Goal: Use online tool/utility

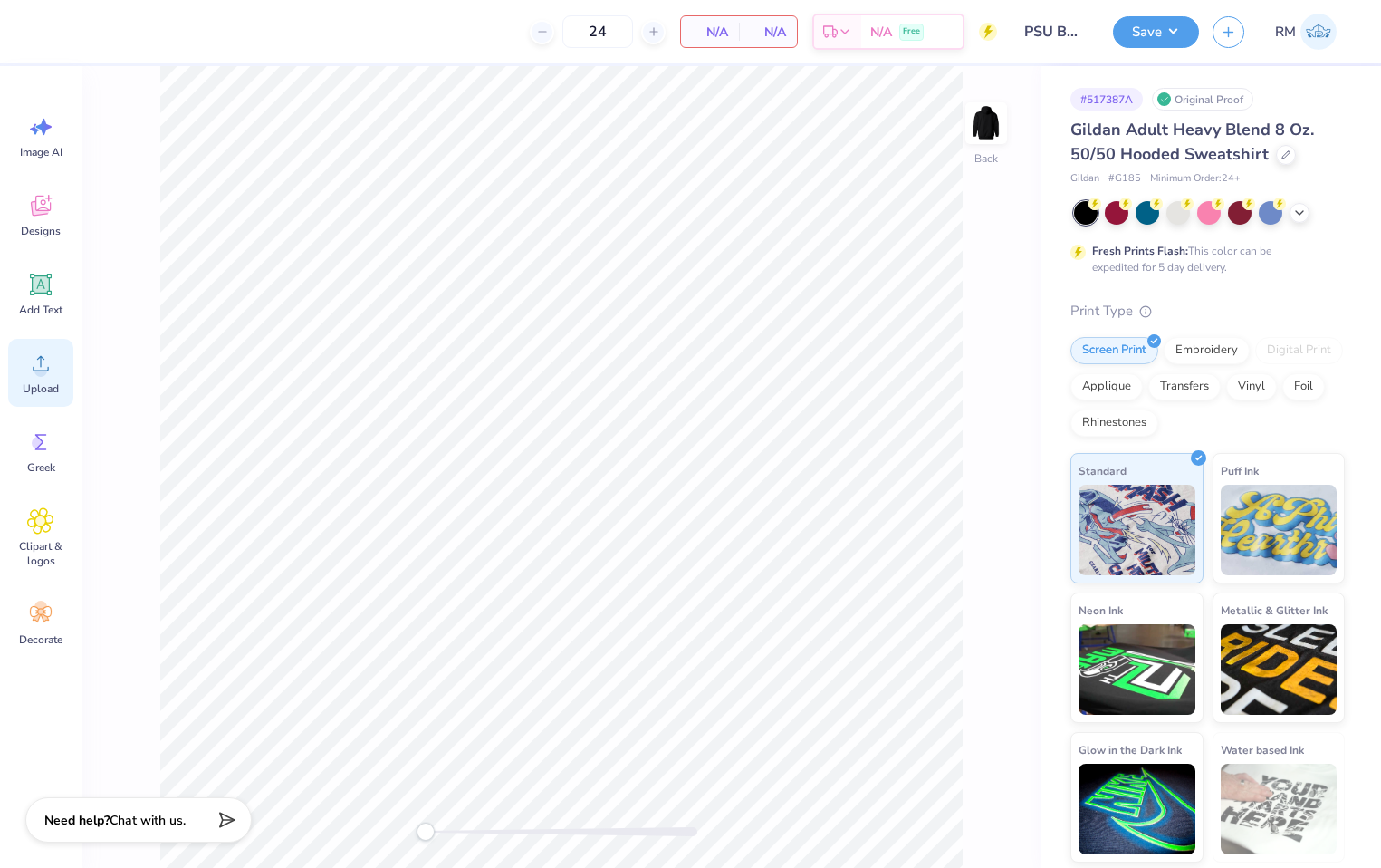
click at [40, 377] on div "Upload" at bounding box center [41, 373] width 66 height 68
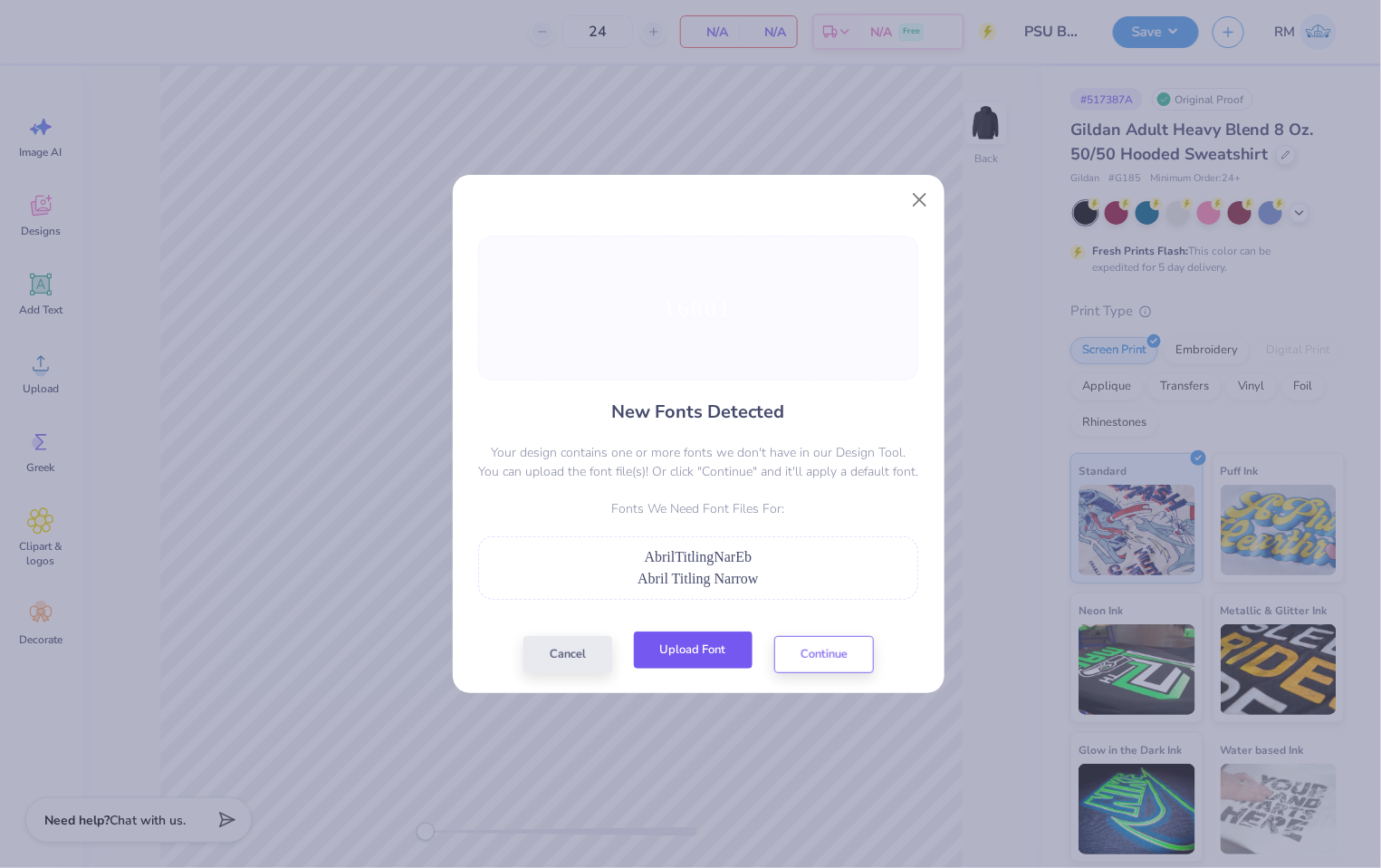
click at [672, 653] on button "Upload Font" at bounding box center [693, 649] width 118 height 37
click at [698, 645] on button "Upload Font" at bounding box center [693, 649] width 118 height 37
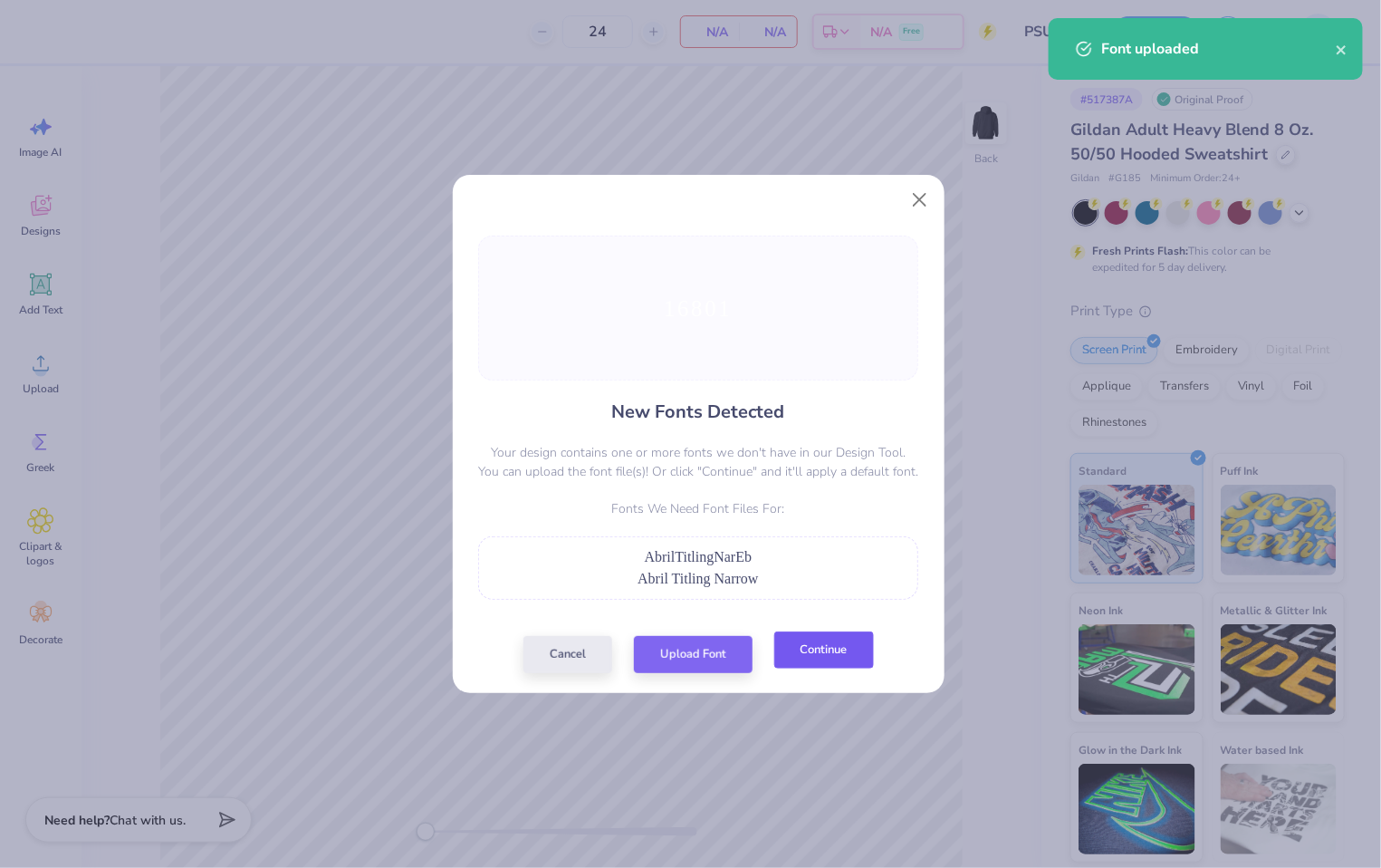
click at [828, 650] on button "Continue" at bounding box center [824, 649] width 99 height 37
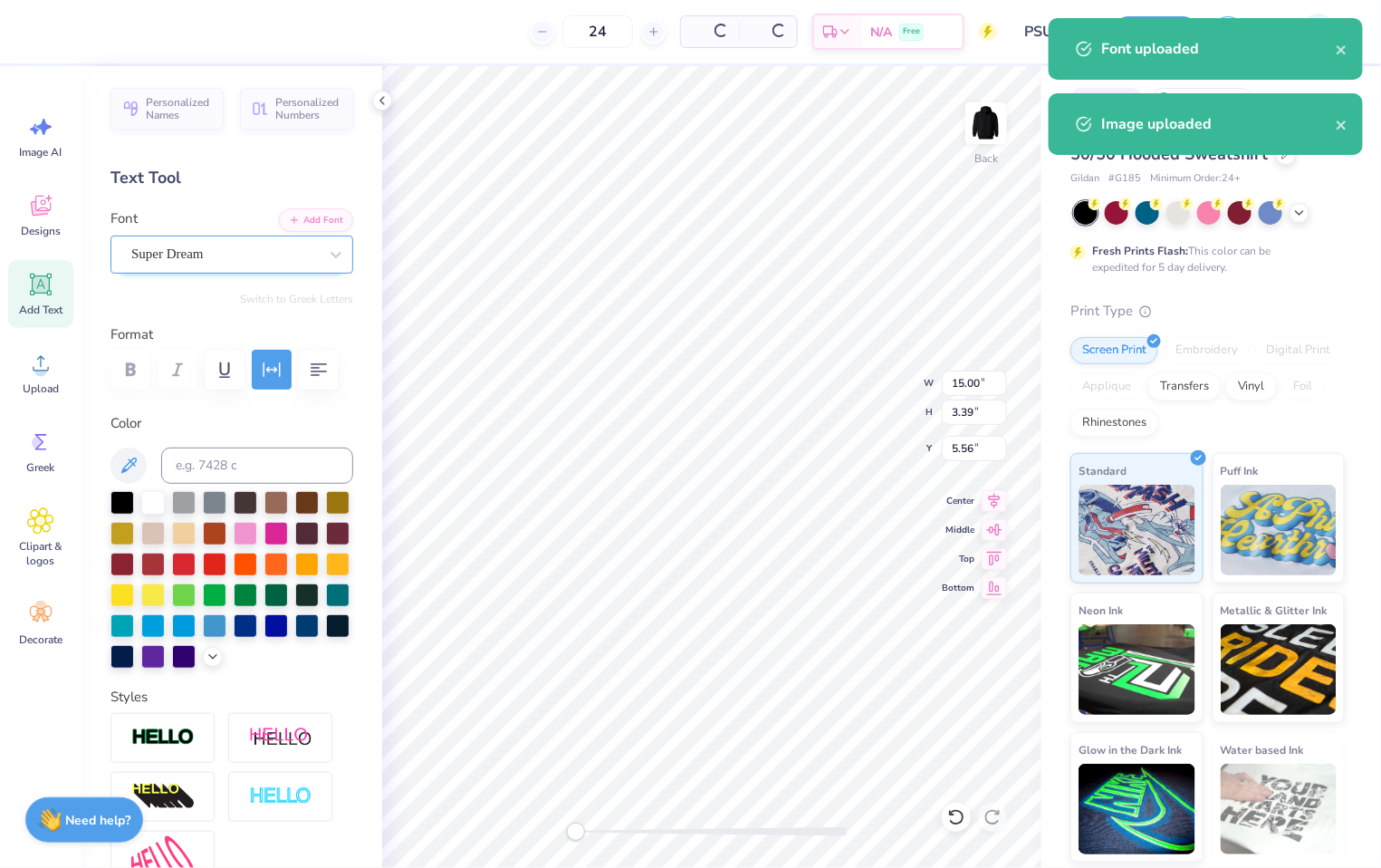
click at [213, 260] on div "Super Dream" at bounding box center [224, 254] width 190 height 28
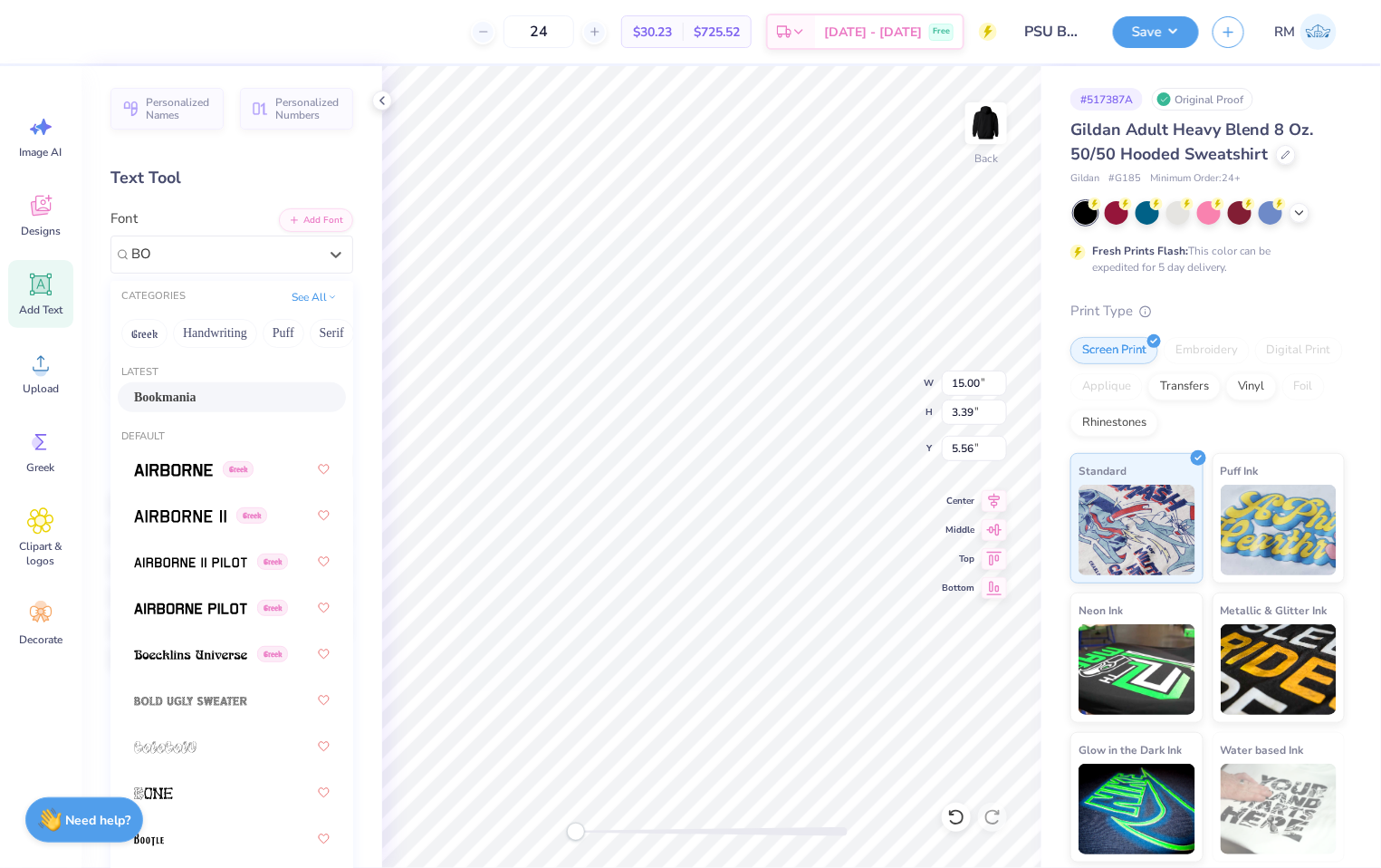
click at [222, 394] on div "Bookmania" at bounding box center [232, 397] width 196 height 19
type input "BO"
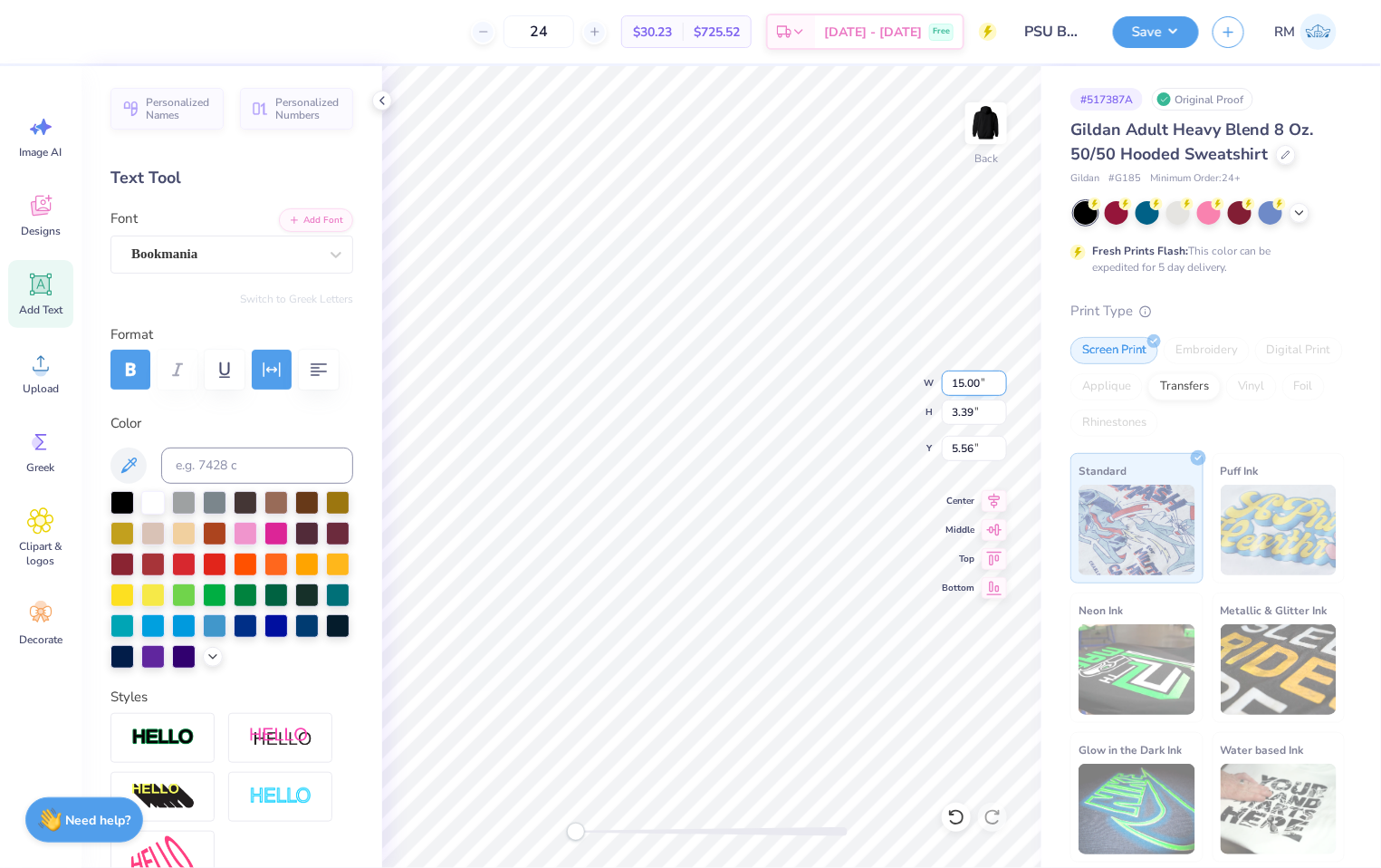
click at [973, 392] on input "15.00" at bounding box center [974, 384] width 66 height 26
type input "3.5"
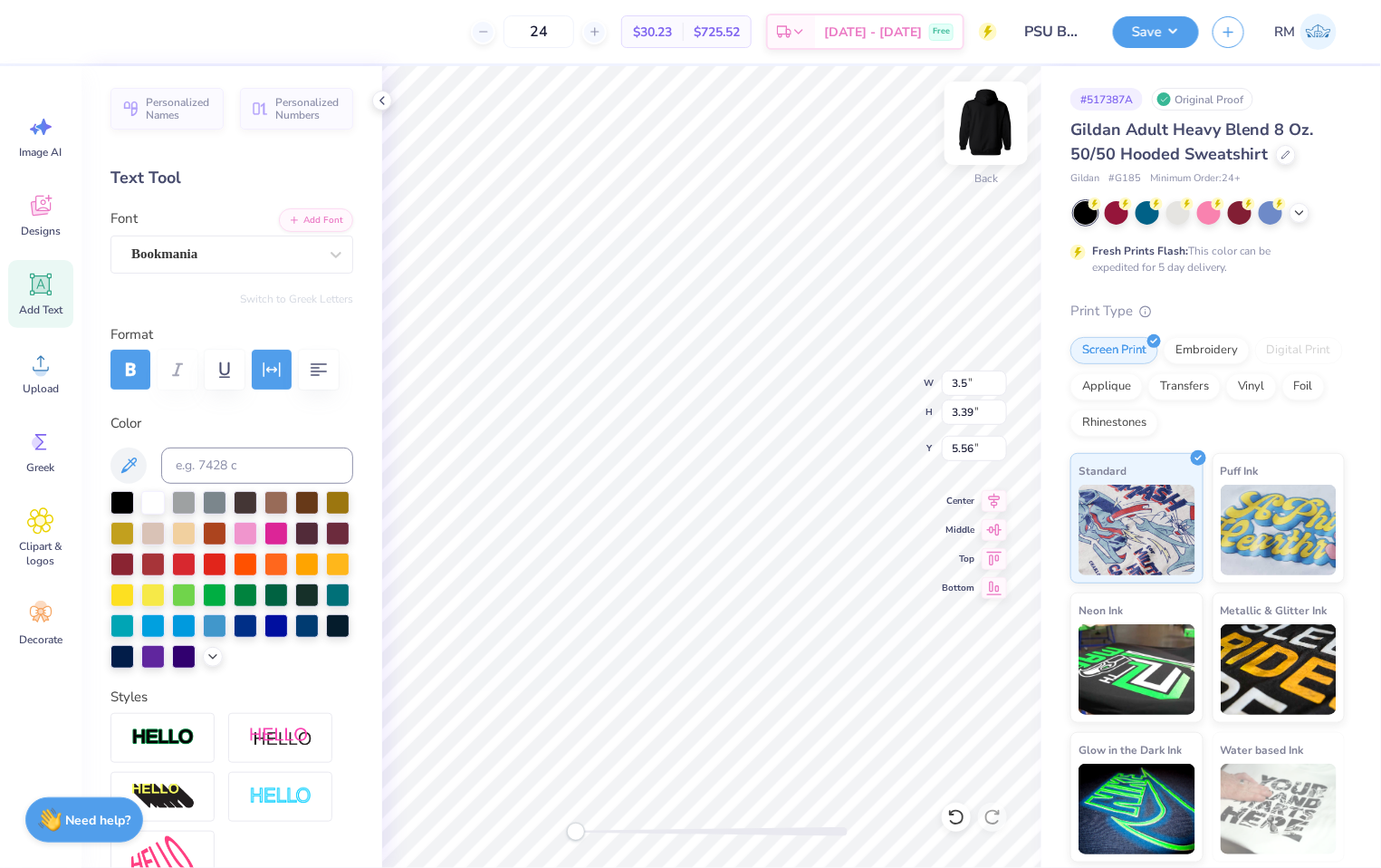
click at [983, 125] on img at bounding box center [986, 122] width 73 height 73
click at [992, 134] on img at bounding box center [986, 122] width 73 height 73
click at [970, 392] on input "3.54" at bounding box center [974, 384] width 66 height 26
type input "3.5"
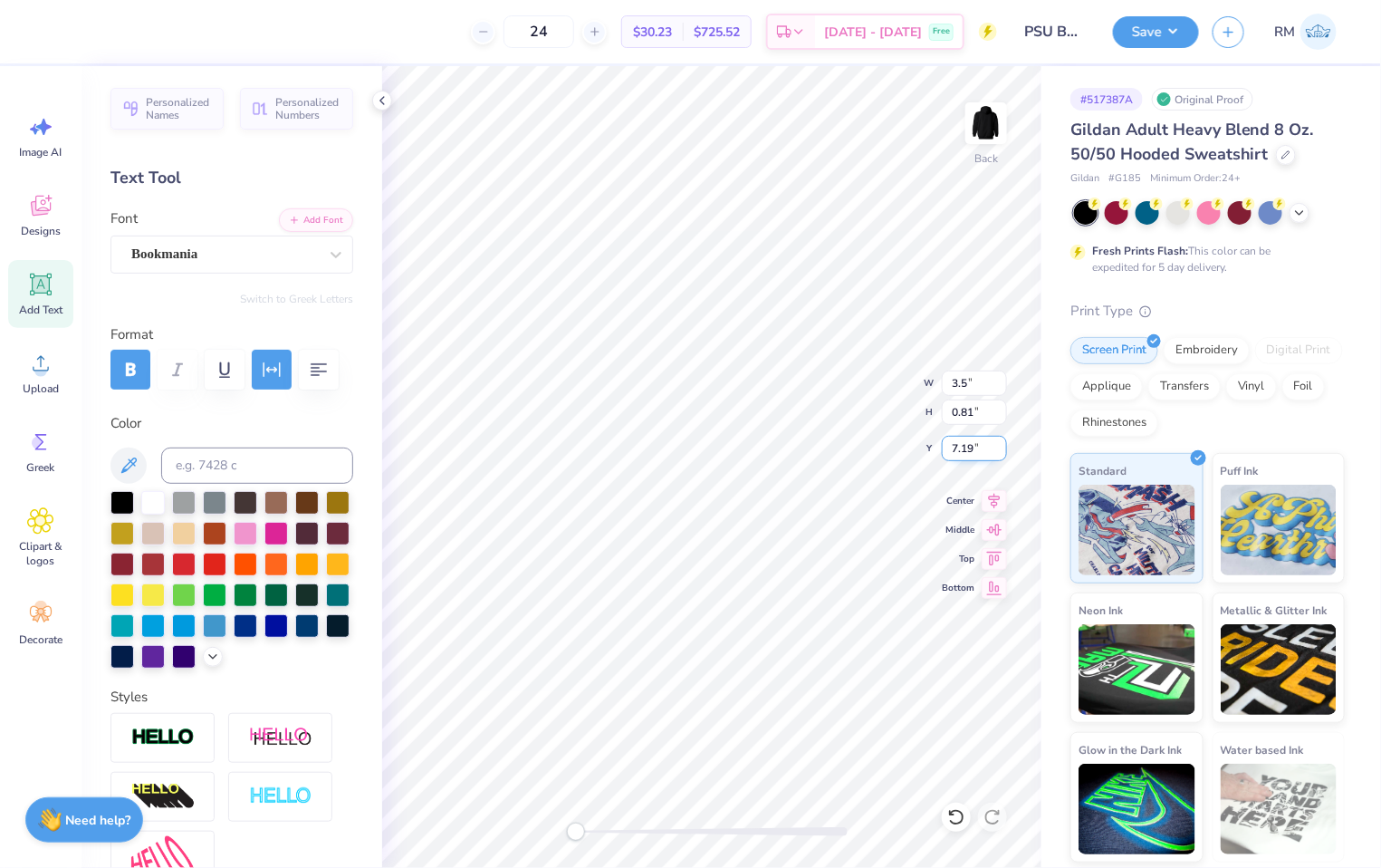
click at [965, 456] on input "7.19" at bounding box center [974, 448] width 66 height 26
type input "3"
click at [980, 113] on img at bounding box center [986, 122] width 73 height 73
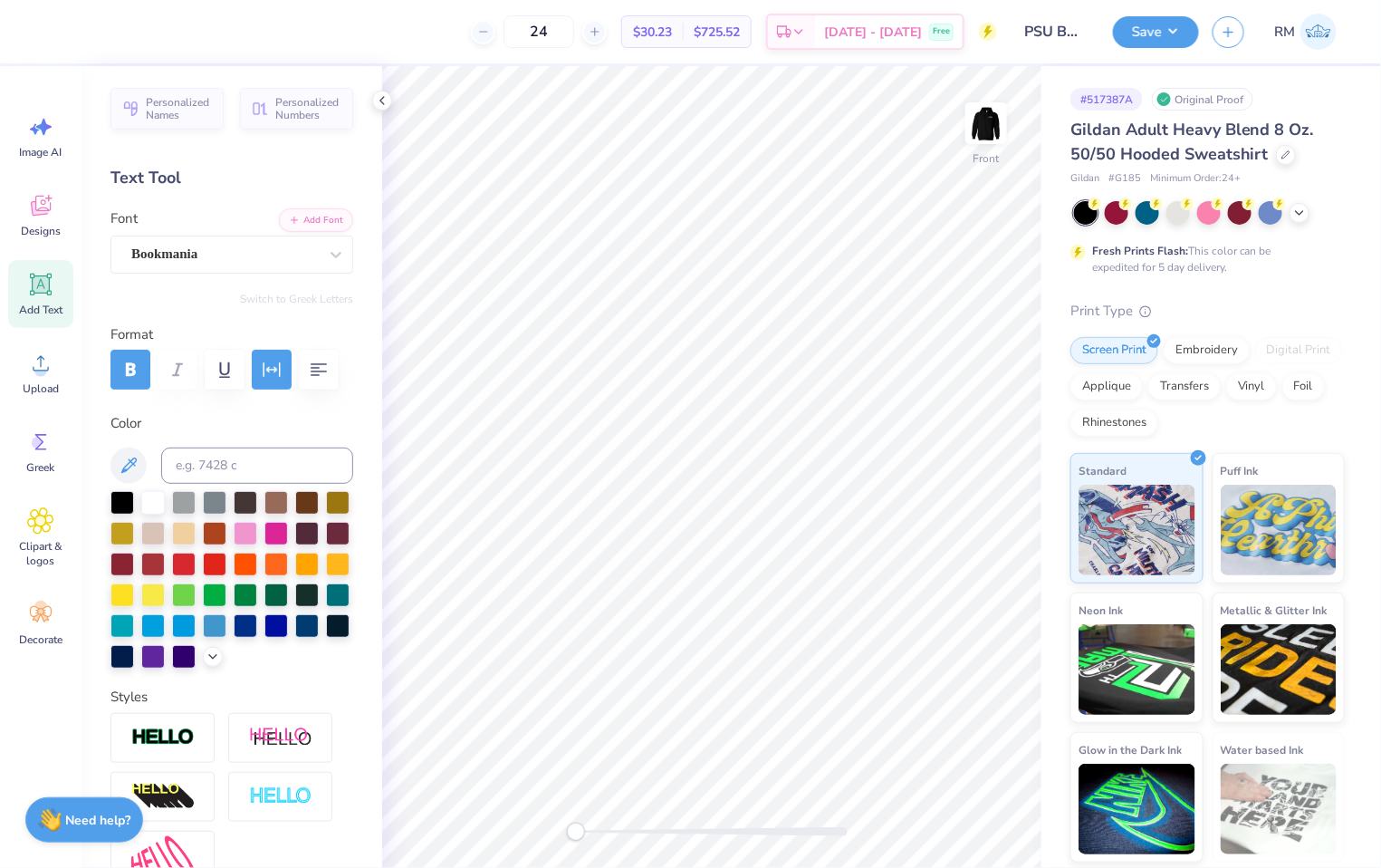
click at [52, 292] on icon at bounding box center [40, 283] width 27 height 27
type textarea "TET"
click at [35, 383] on span "Upload" at bounding box center [41, 388] width 36 height 15
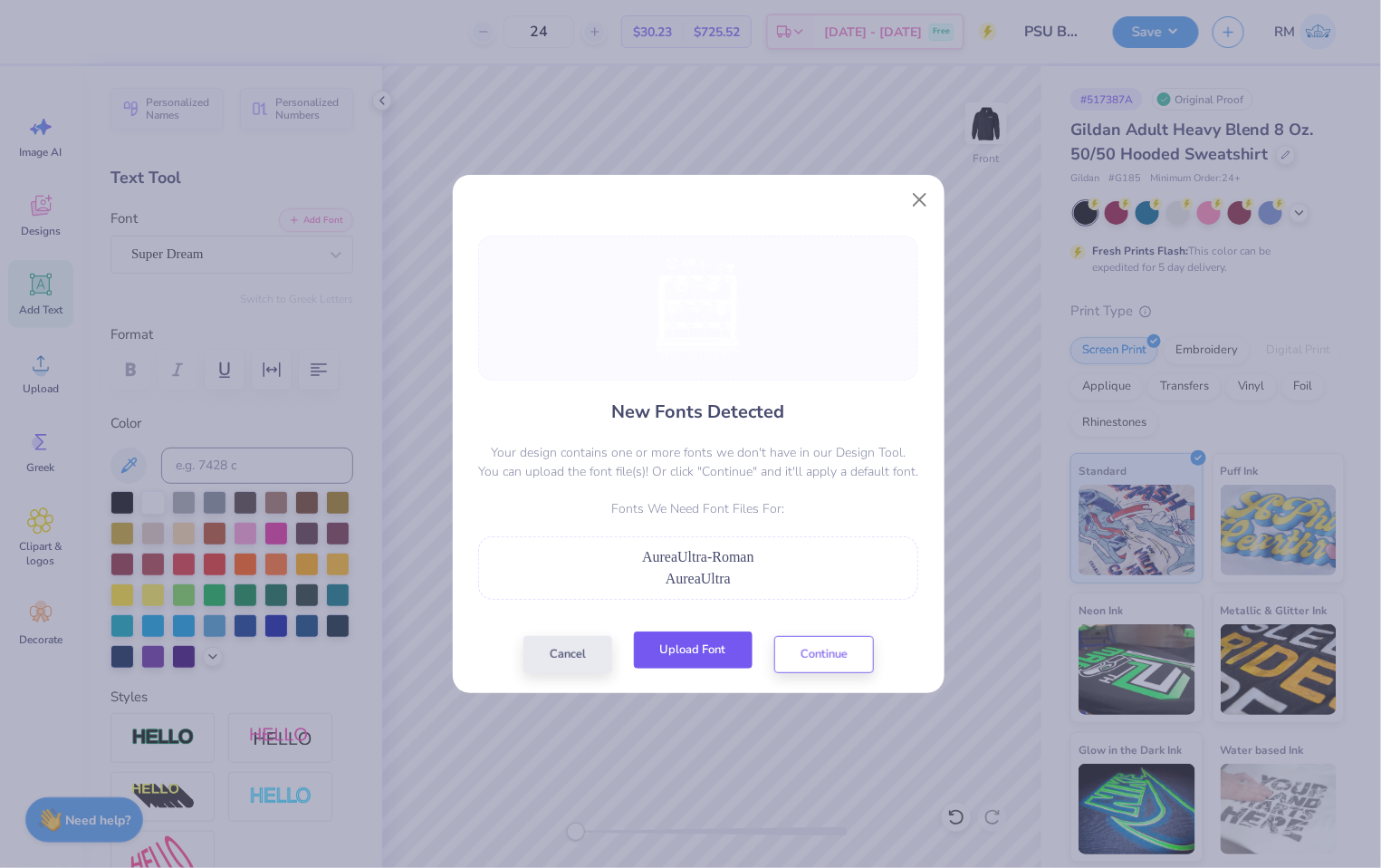
click at [676, 652] on button "Upload Font" at bounding box center [693, 649] width 118 height 37
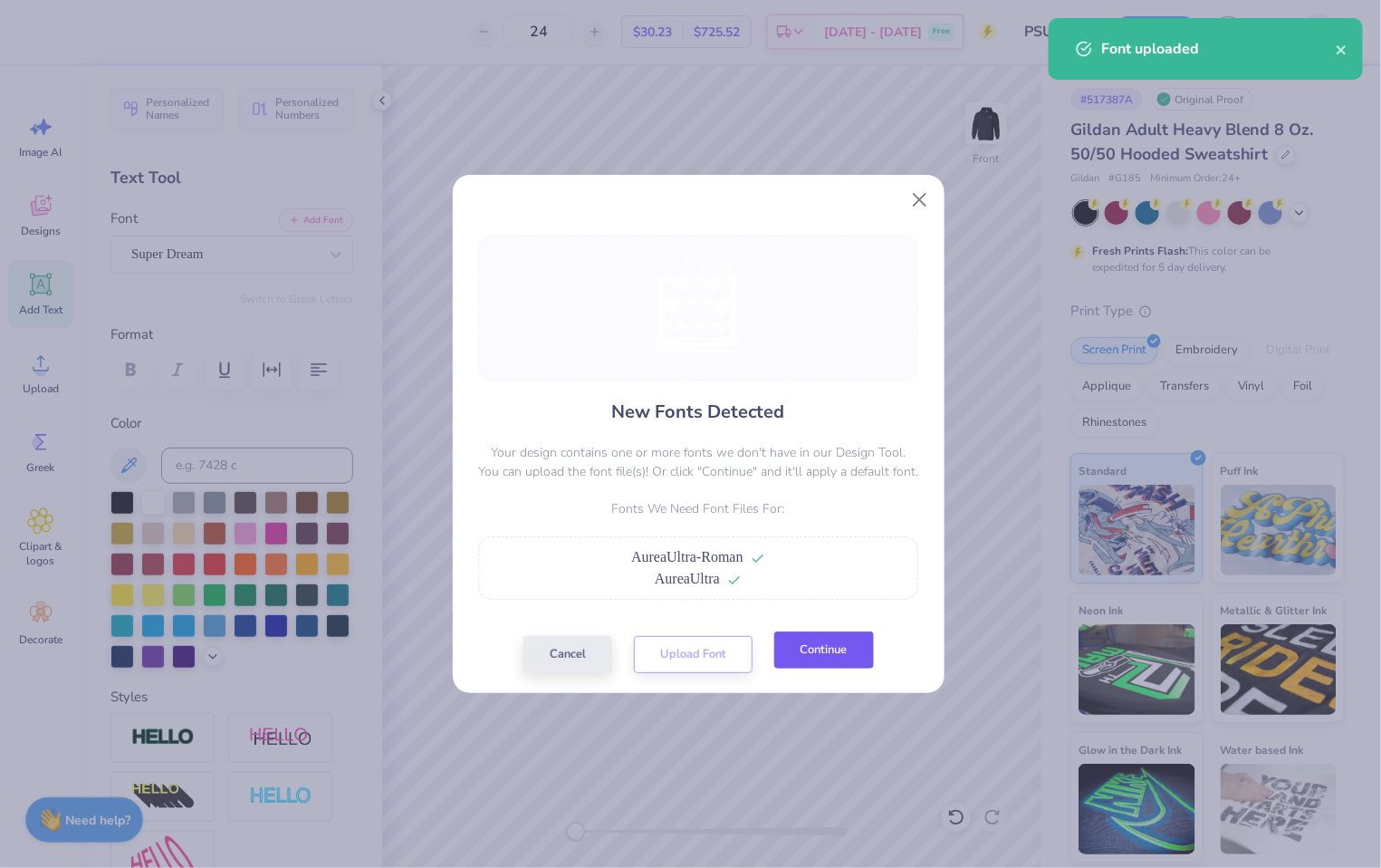
click at [815, 655] on button "Continue" at bounding box center [824, 649] width 99 height 37
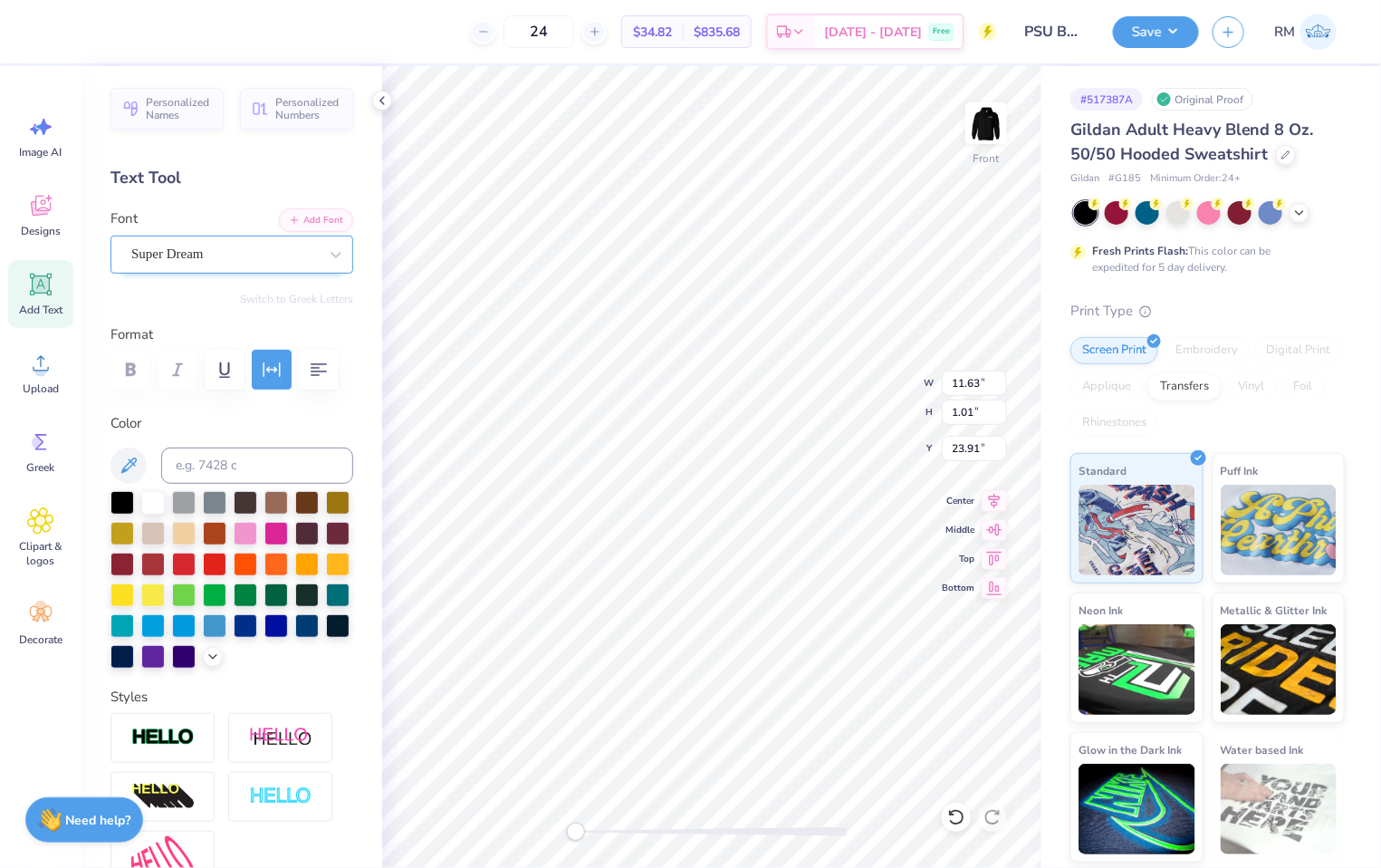
click at [269, 260] on div "Super Dream" at bounding box center [224, 254] width 190 height 28
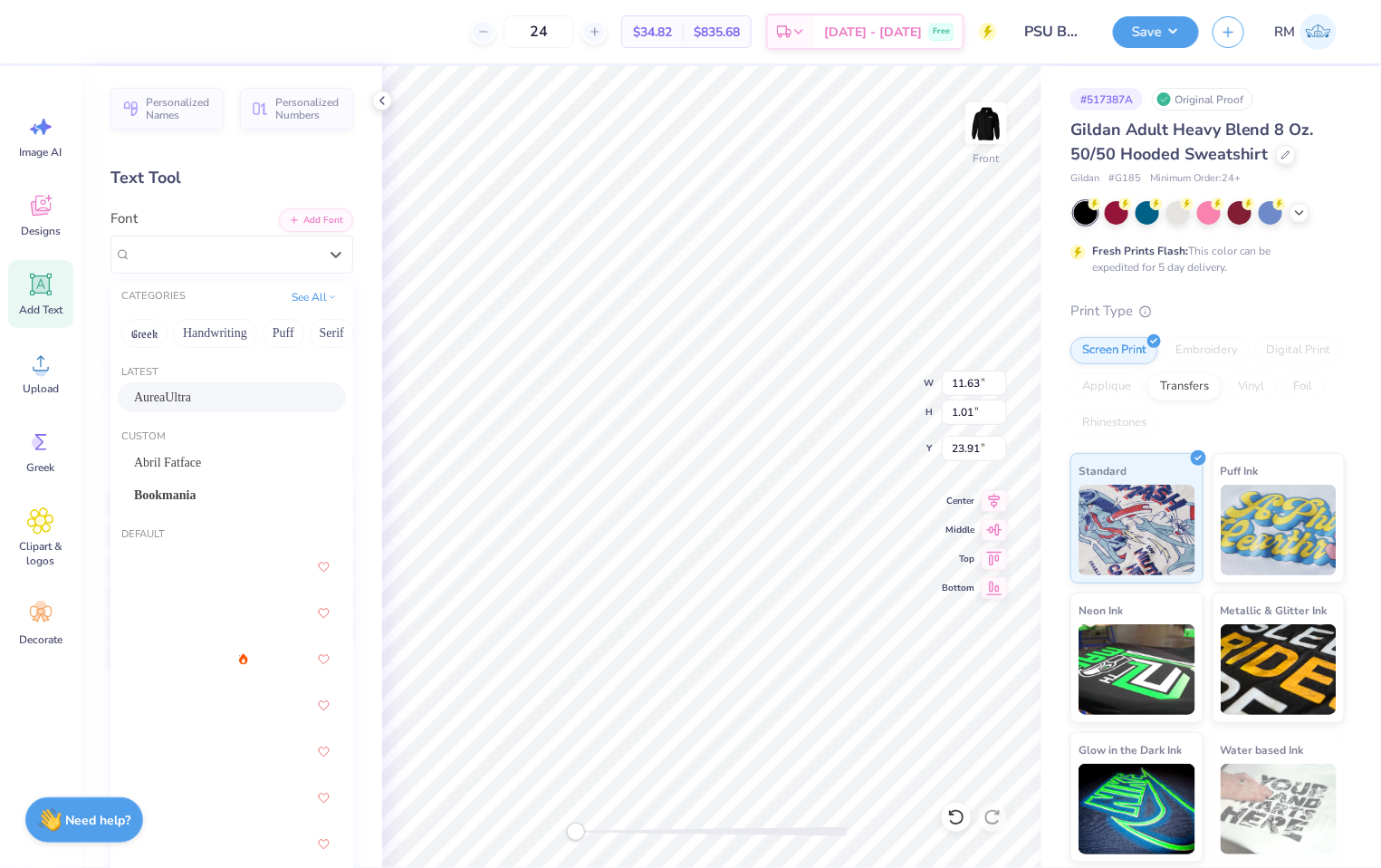
click at [262, 399] on div "AureaUltra" at bounding box center [232, 397] width 196 height 19
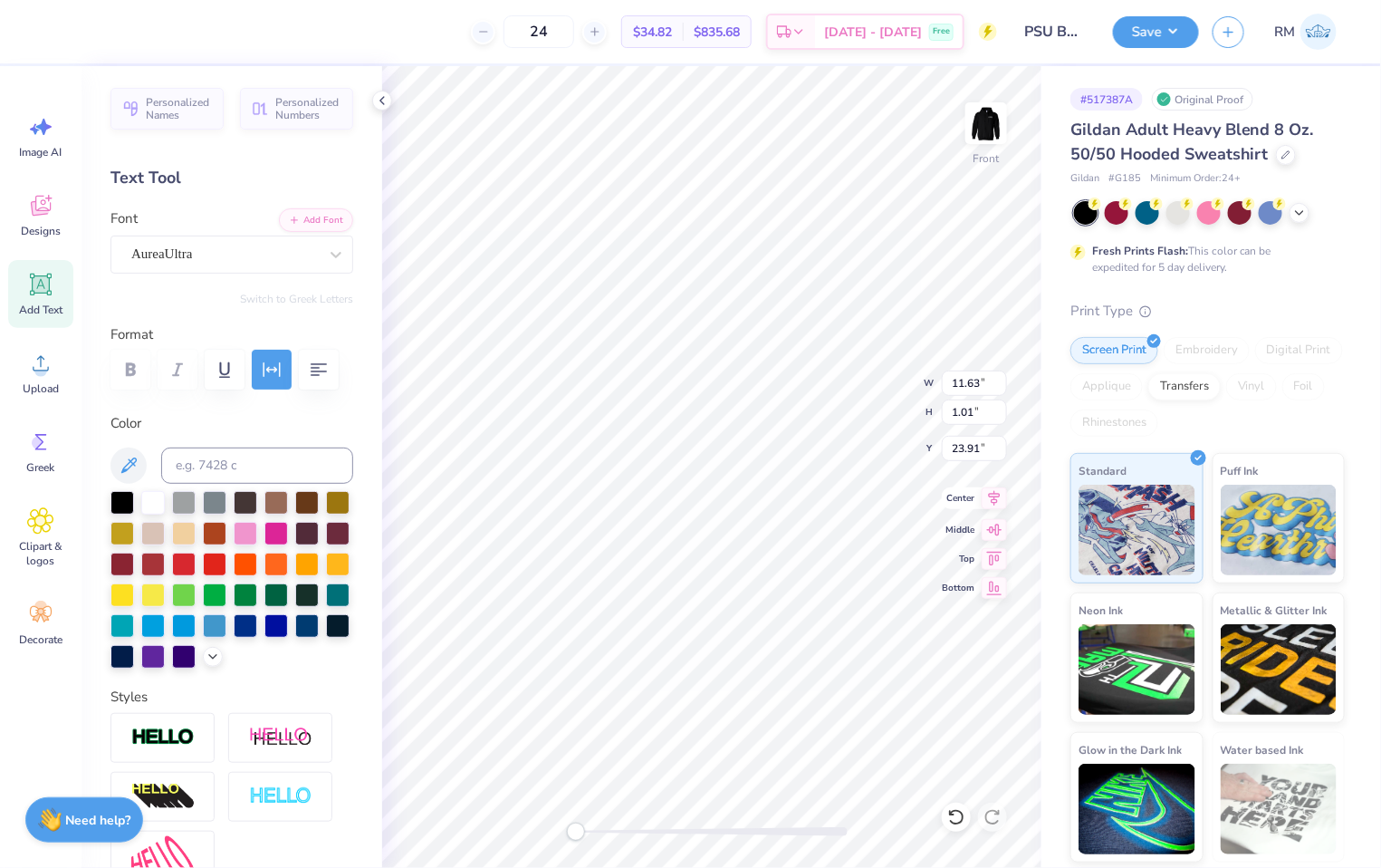
click at [996, 498] on icon at bounding box center [994, 498] width 26 height 22
type input "15.00"
type input "17.85"
type input "7.08"
click at [962, 378] on input "15.00" at bounding box center [974, 384] width 66 height 26
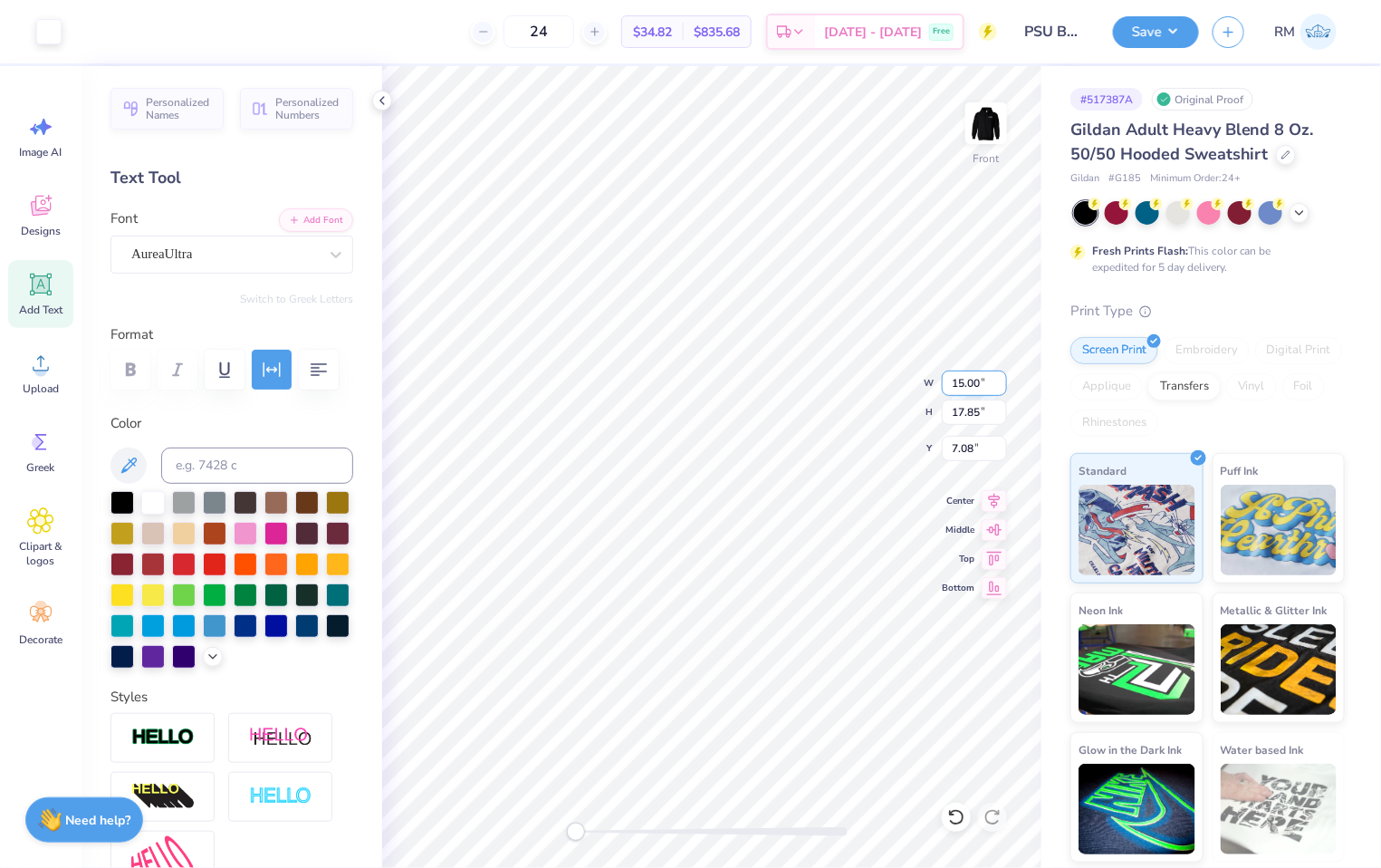
click at [962, 378] on input "15.00" at bounding box center [974, 384] width 66 height 26
click at [970, 454] on input "7.08" at bounding box center [974, 448] width 66 height 26
type input "10.42"
type input "13.67"
click at [970, 454] on input "9.70" at bounding box center [974, 448] width 66 height 26
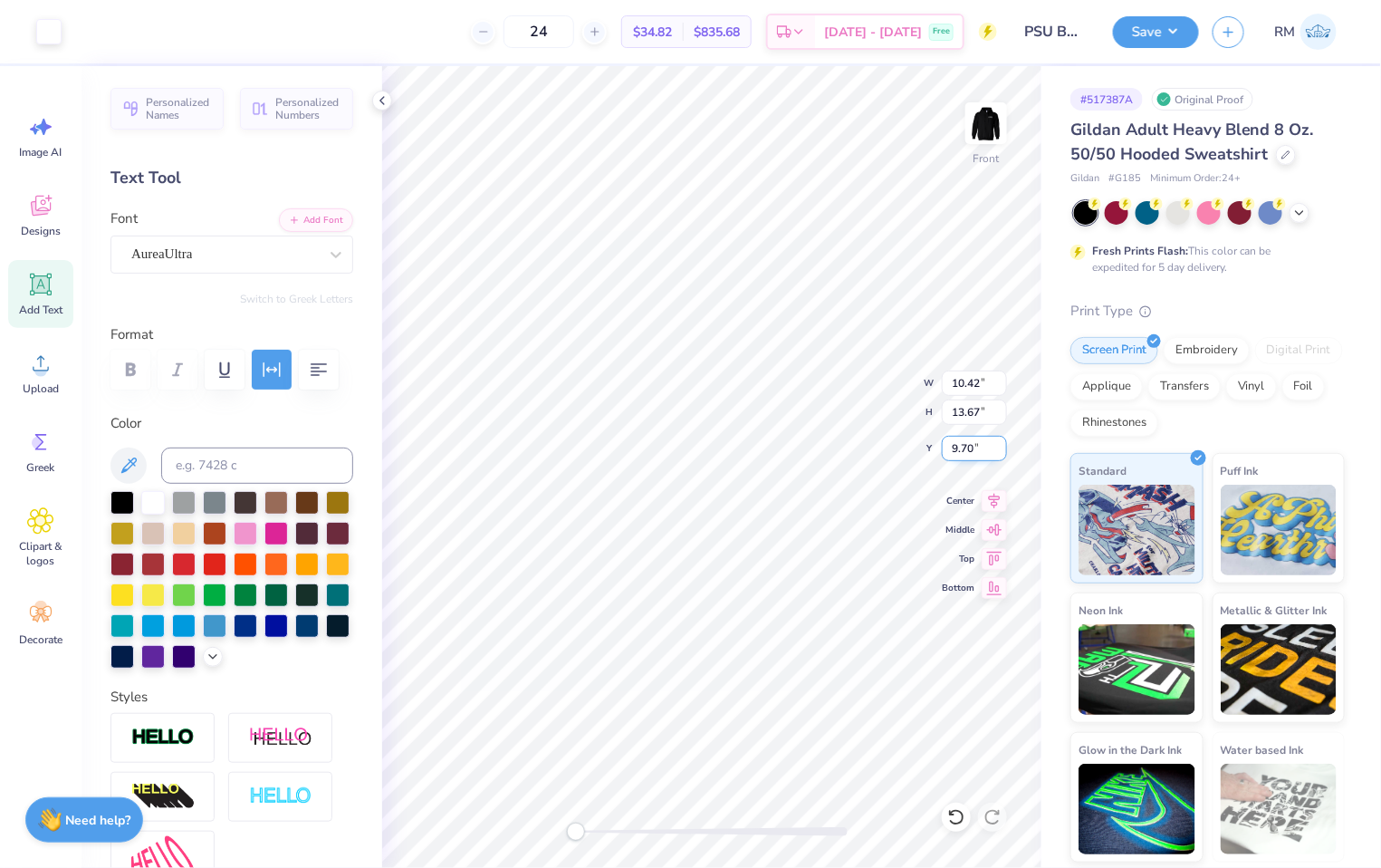
click at [970, 454] on input "9.70" at bounding box center [974, 448] width 66 height 26
type input "6.00"
click at [996, 122] on img at bounding box center [986, 122] width 73 height 73
click at [994, 122] on img at bounding box center [986, 123] width 36 height 36
click at [873, 844] on li "Send to Back" at bounding box center [851, 846] width 142 height 36
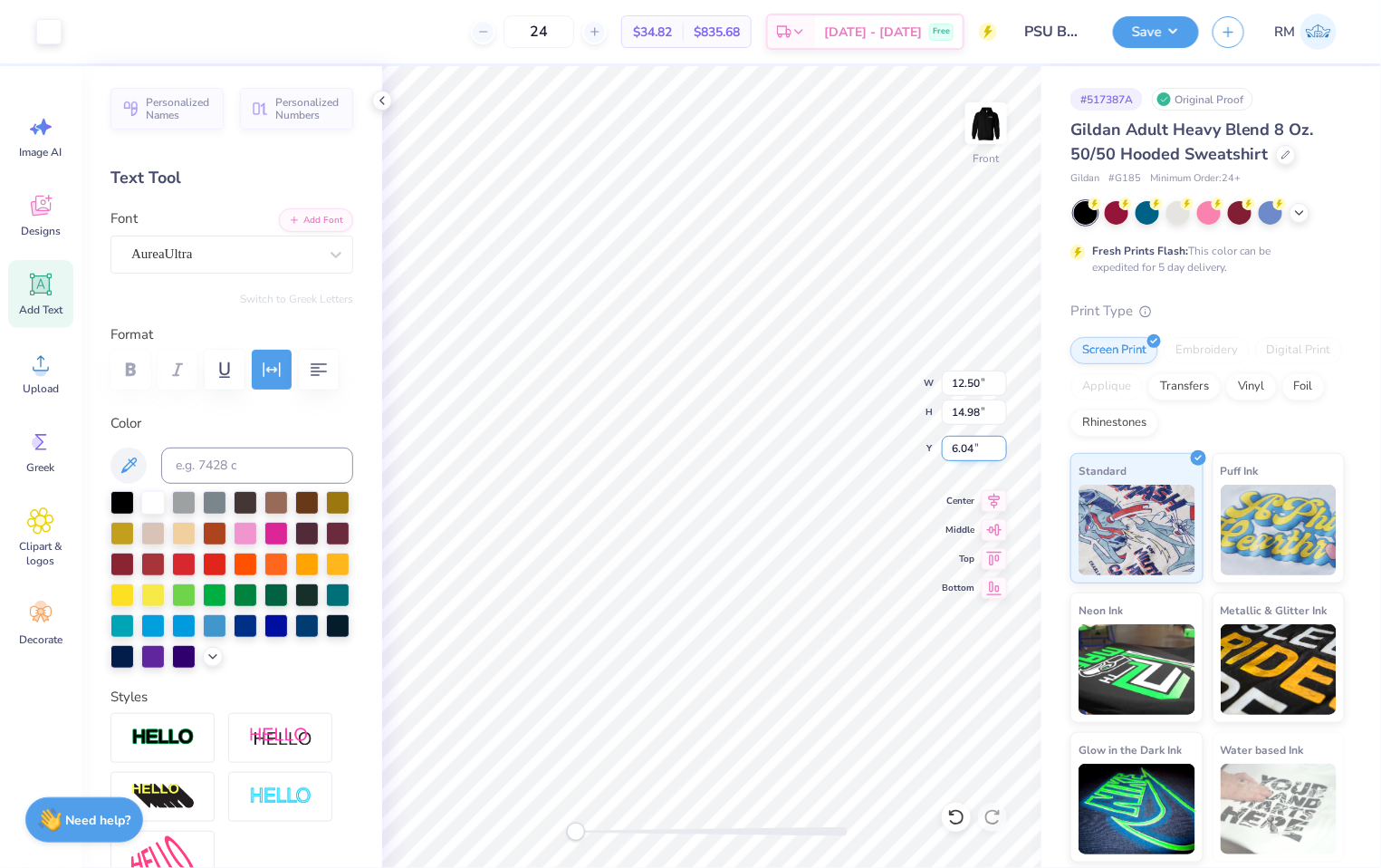
click at [971, 441] on input "6.04" at bounding box center [974, 448] width 66 height 26
type input "6.00"
